Goal: Task Accomplishment & Management: Complete application form

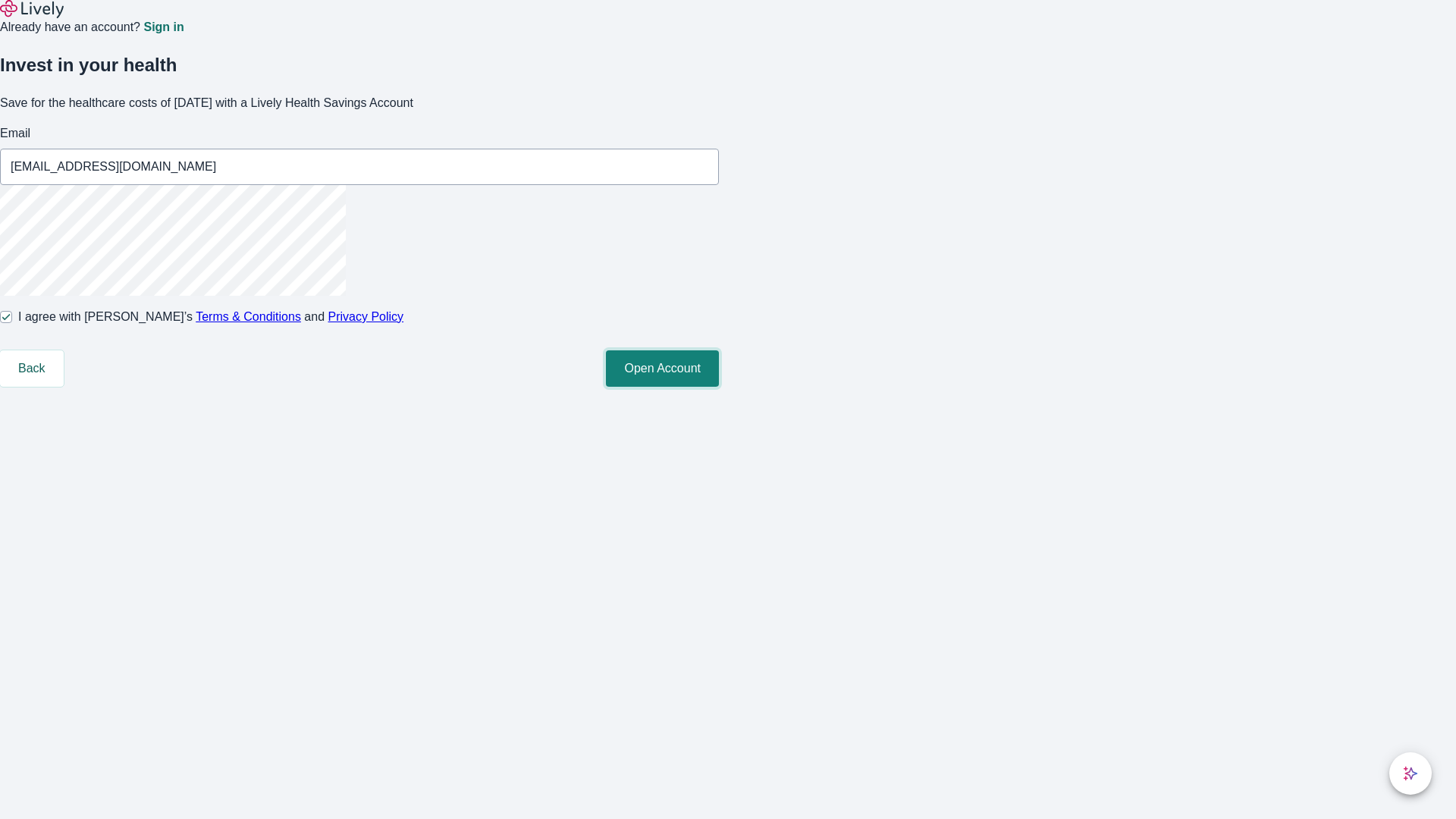
click at [719, 387] on button "Open Account" at bounding box center [662, 368] width 113 height 36
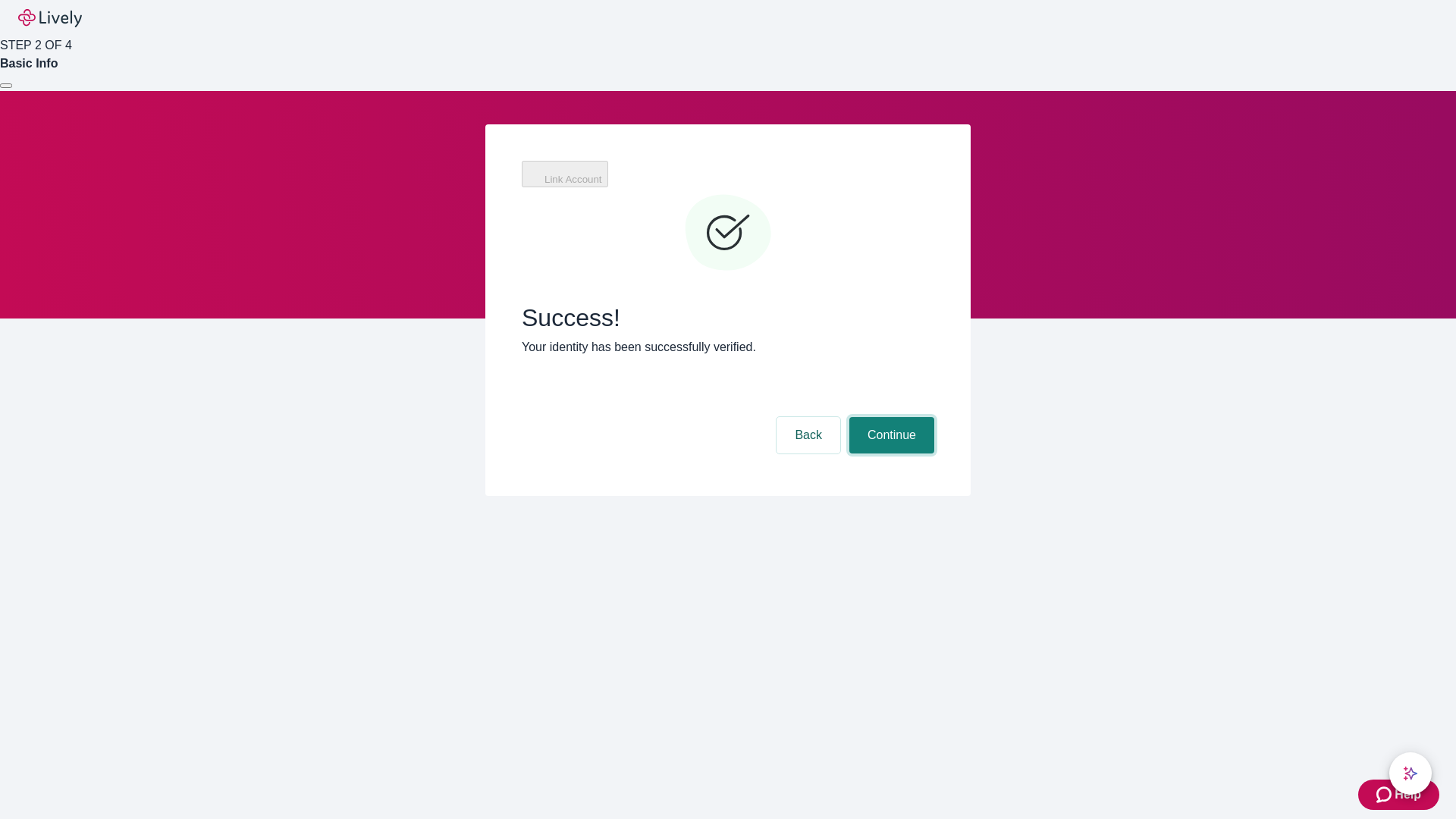
click at [889, 417] on button "Continue" at bounding box center [891, 435] width 85 height 36
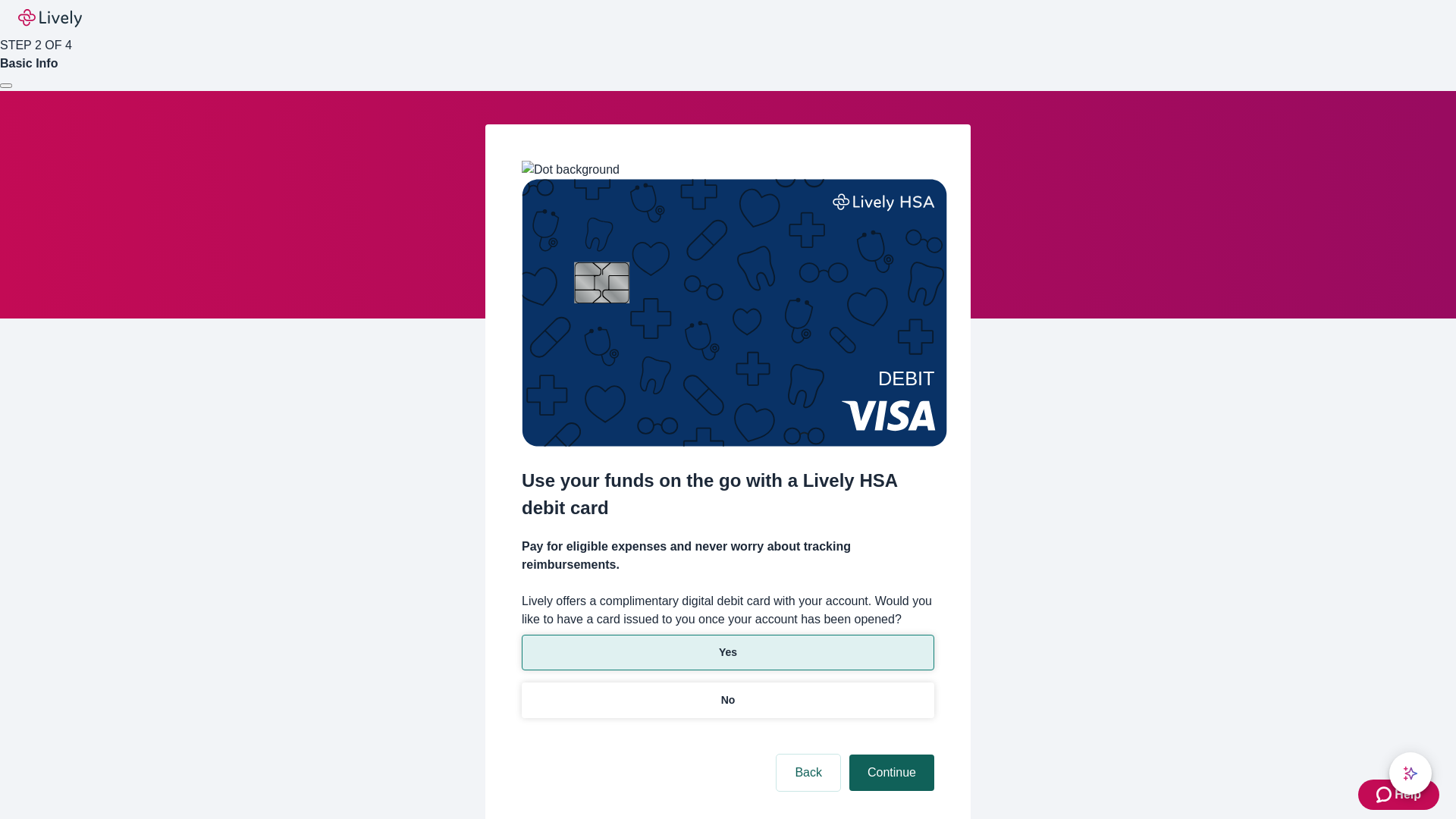
click at [727, 692] on p "No" at bounding box center [728, 700] width 14 height 16
click at [889, 755] on button "Continue" at bounding box center [891, 772] width 85 height 36
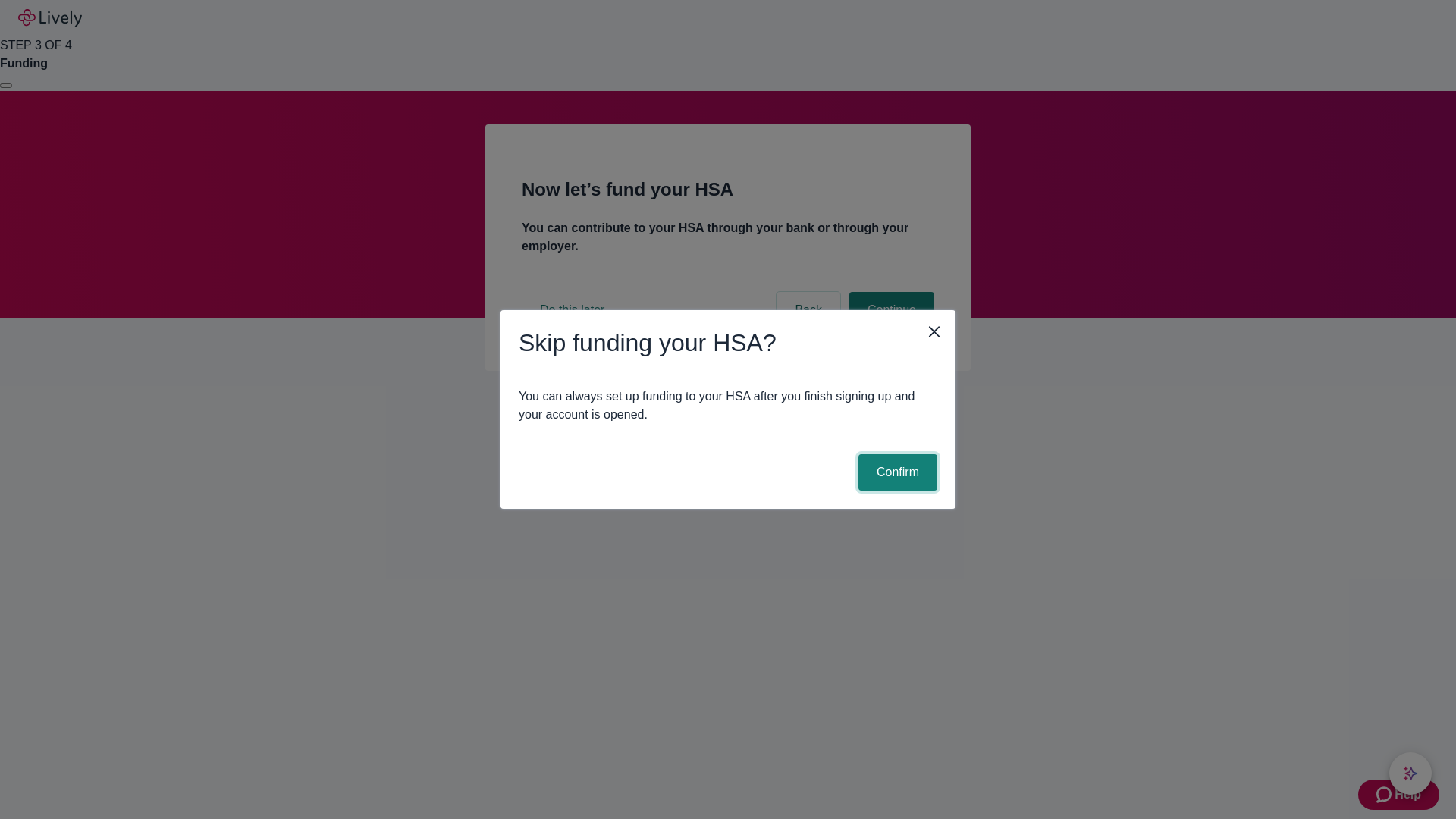
click at [895, 473] on button "Confirm" at bounding box center [898, 472] width 79 height 36
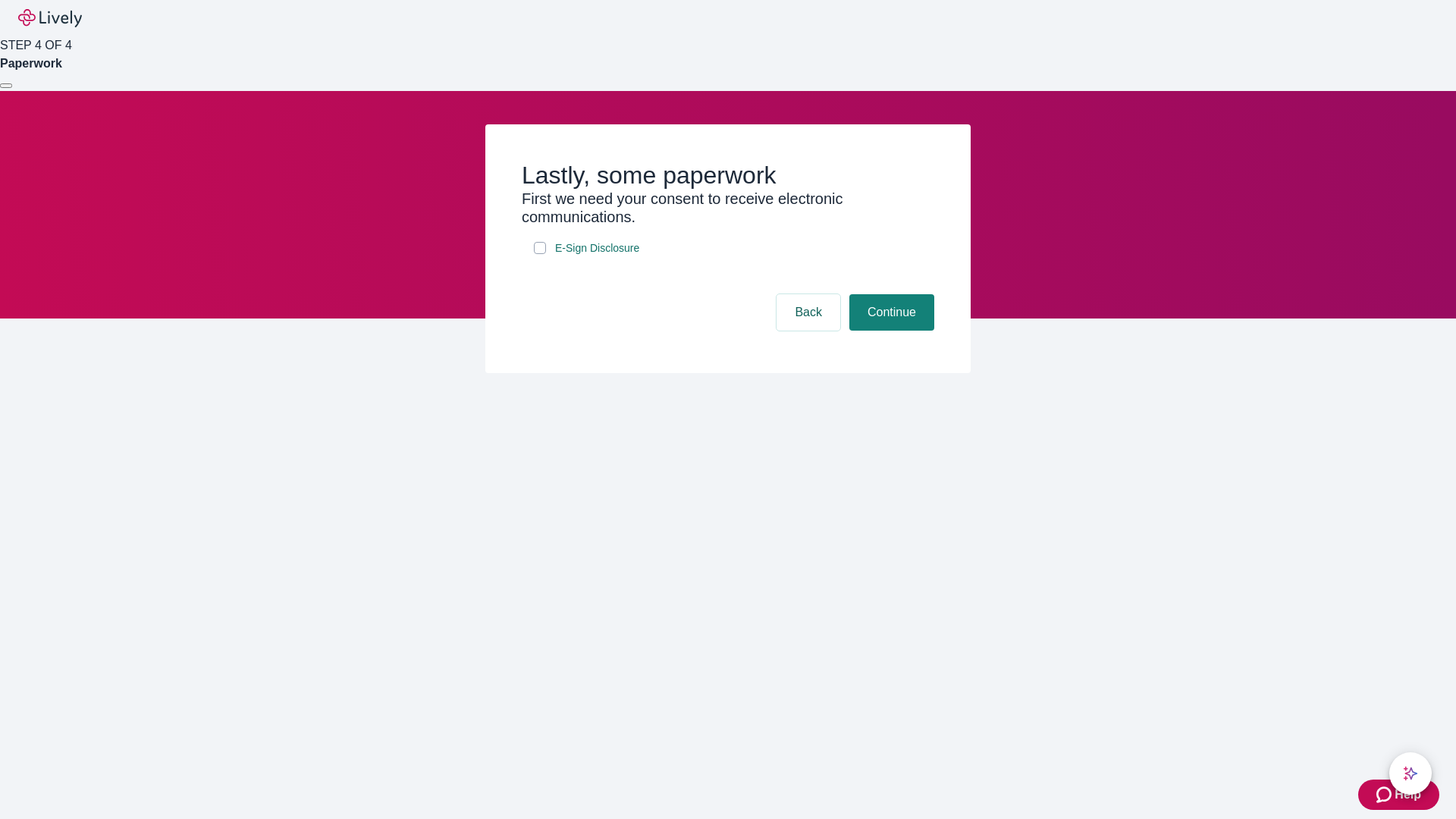
click at [540, 254] on input "E-Sign Disclosure" at bounding box center [540, 248] width 12 height 12
checkbox input "true"
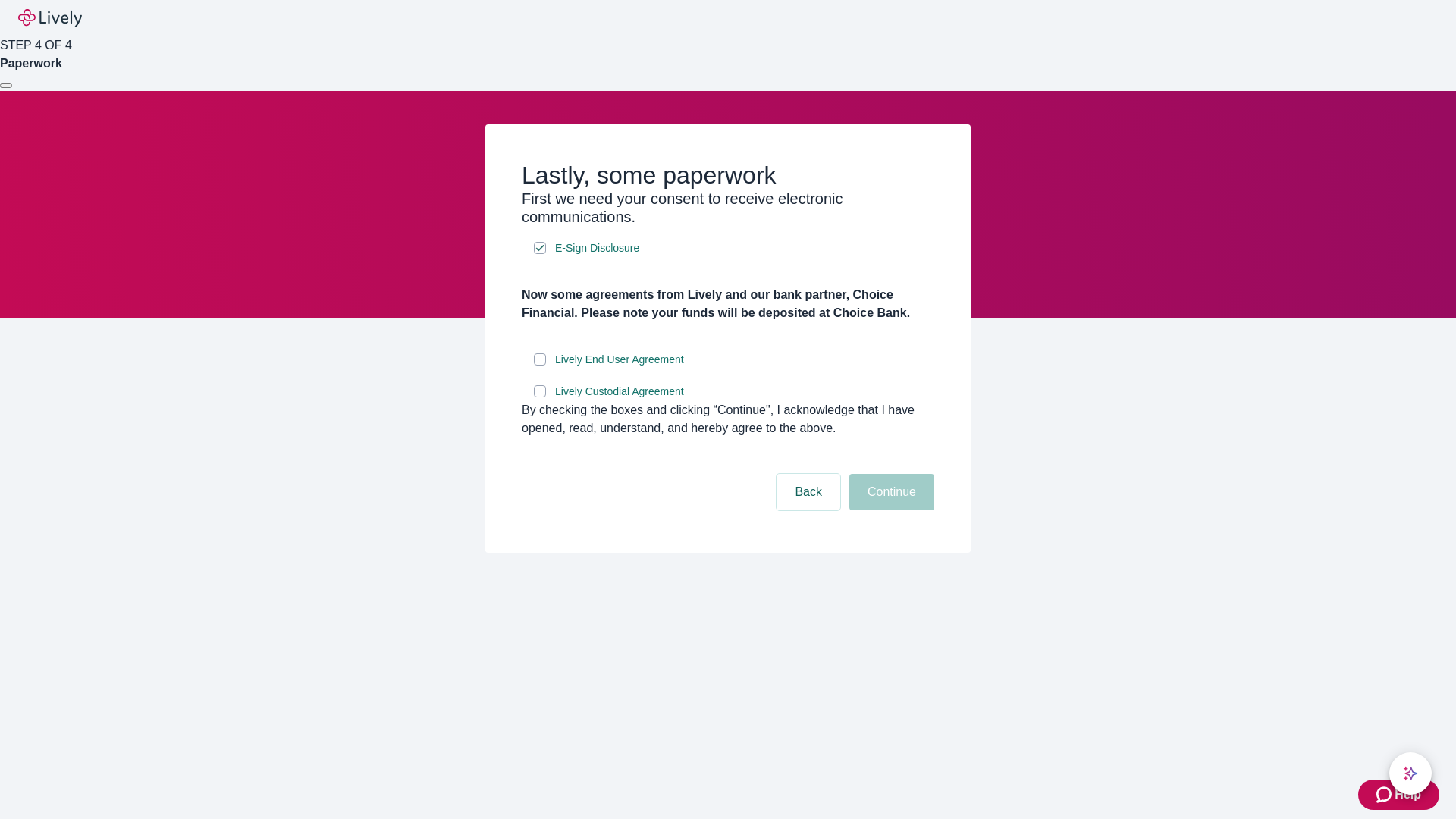
click at [540, 366] on input "Lively End User Agreement" at bounding box center [540, 359] width 12 height 12
checkbox input "true"
click at [540, 397] on input "Lively Custodial Agreement" at bounding box center [540, 391] width 12 height 12
checkbox input "true"
click at [889, 511] on button "Continue" at bounding box center [891, 491] width 85 height 36
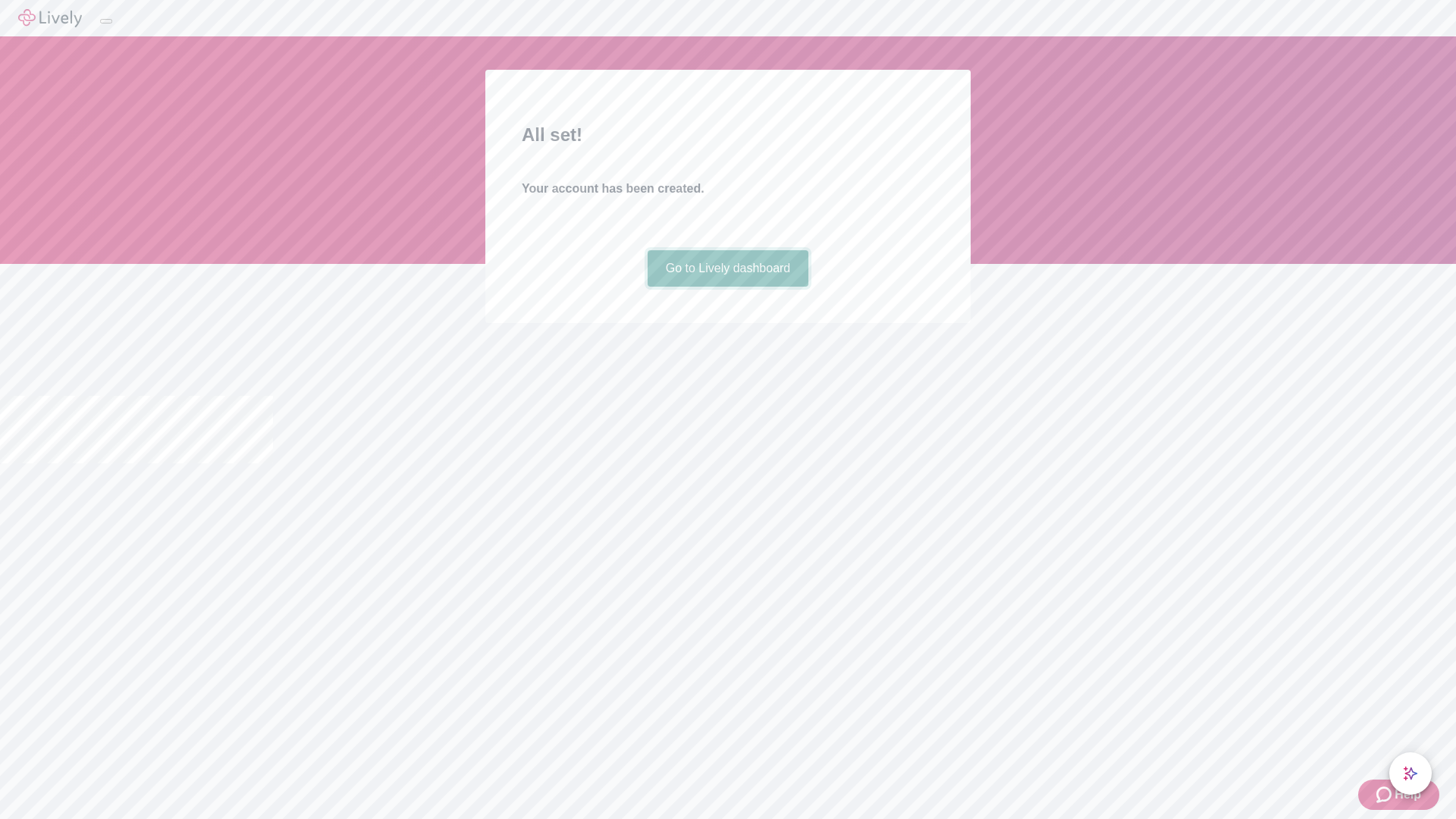
click at [727, 286] on link "Go to Lively dashboard" at bounding box center [728, 268] width 162 height 36
